Goal: Task Accomplishment & Management: Manage account settings

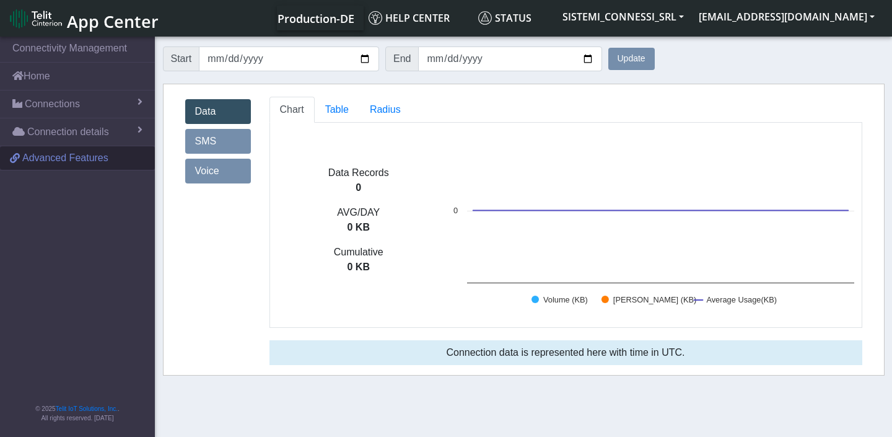
click at [54, 161] on span "Advanced Features" at bounding box center [65, 157] width 86 height 15
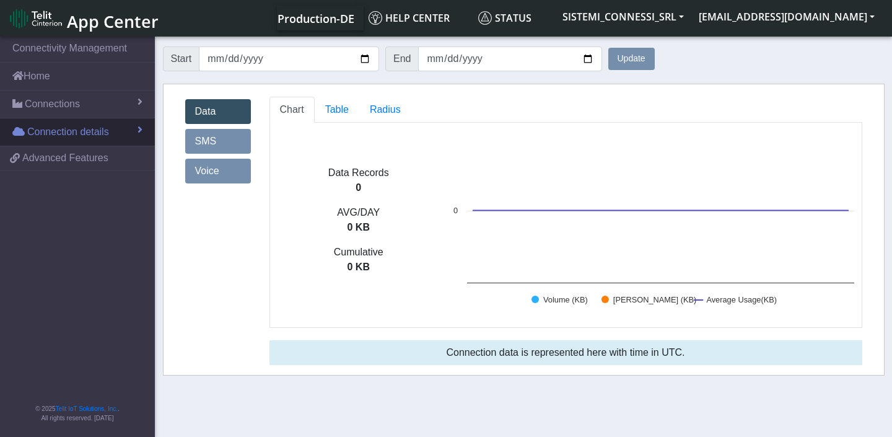
click at [87, 134] on span "Connection details" at bounding box center [68, 131] width 82 height 15
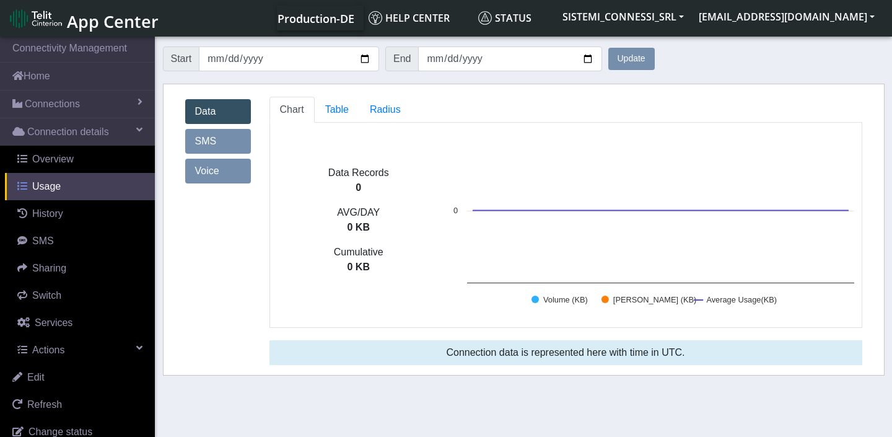
click at [54, 190] on span "Usage" at bounding box center [46, 186] width 28 height 11
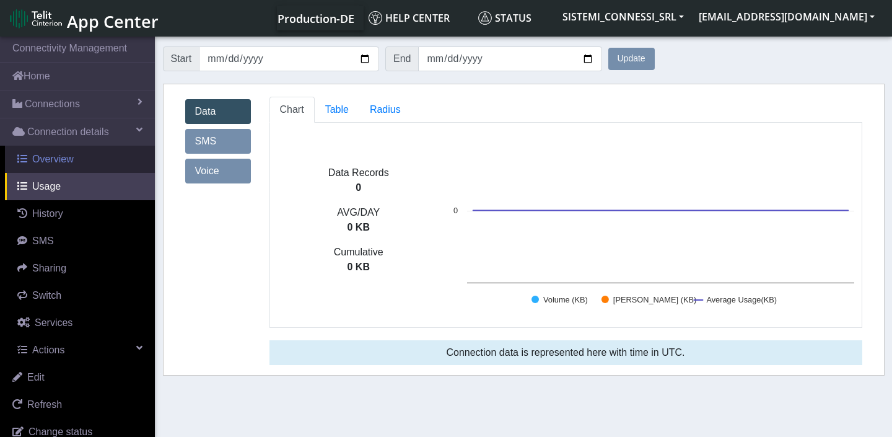
click at [60, 163] on span "Overview" at bounding box center [52, 159] width 41 height 11
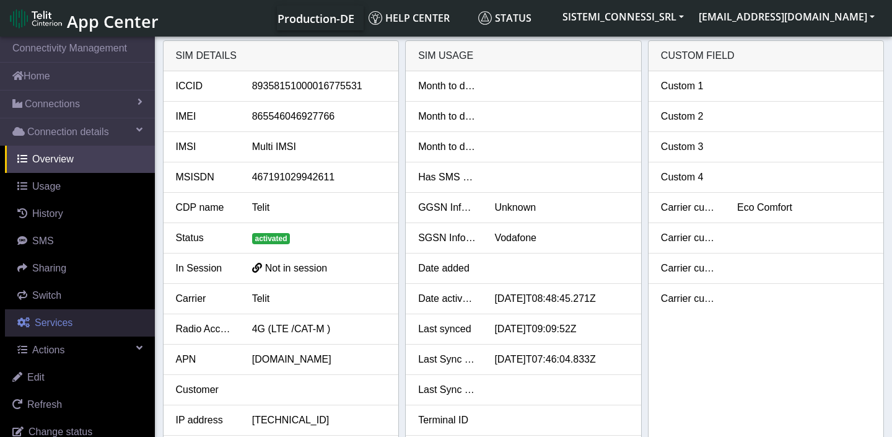
click at [53, 321] on span "Services" at bounding box center [54, 322] width 38 height 11
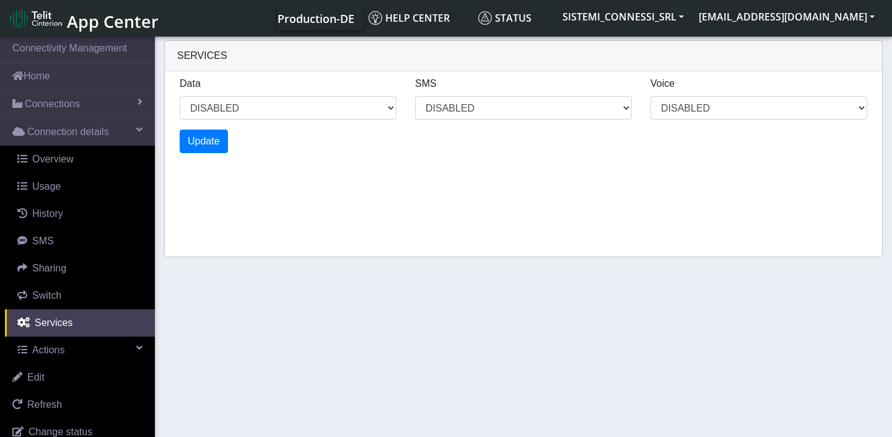
click at [311, 143] on div "Update" at bounding box center [523, 141] width 706 height 24
click at [313, 108] on select "DISABLED" at bounding box center [288, 108] width 217 height 24
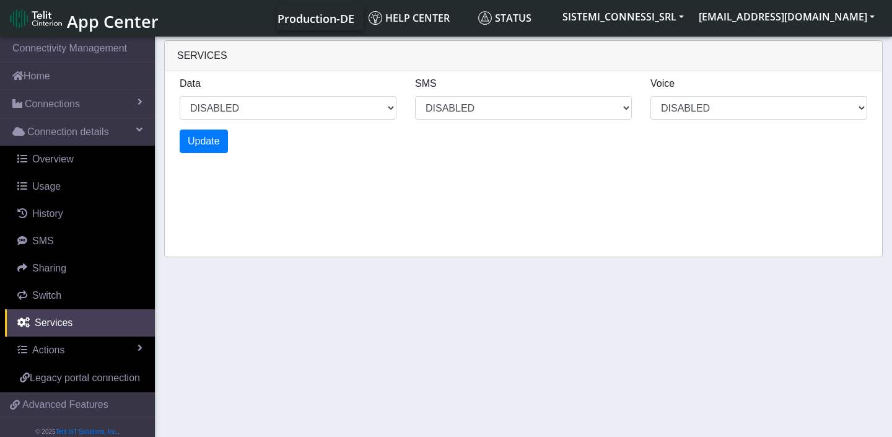
click at [367, 198] on div "Services Data DISABLED SMS DISABLED Voice DISABLED Update" at bounding box center [523, 148] width 718 height 217
